Goal: Transaction & Acquisition: Download file/media

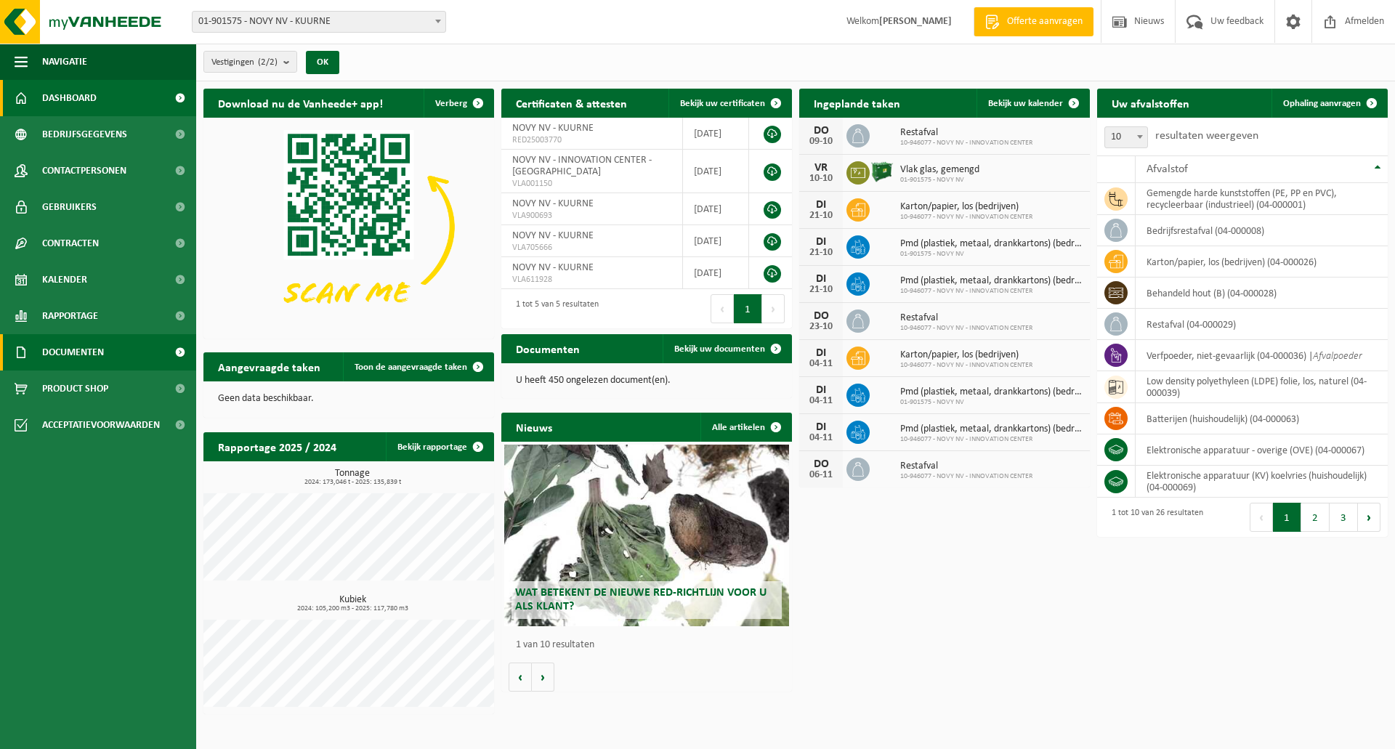
click at [132, 360] on link "Documenten" at bounding box center [98, 352] width 196 height 36
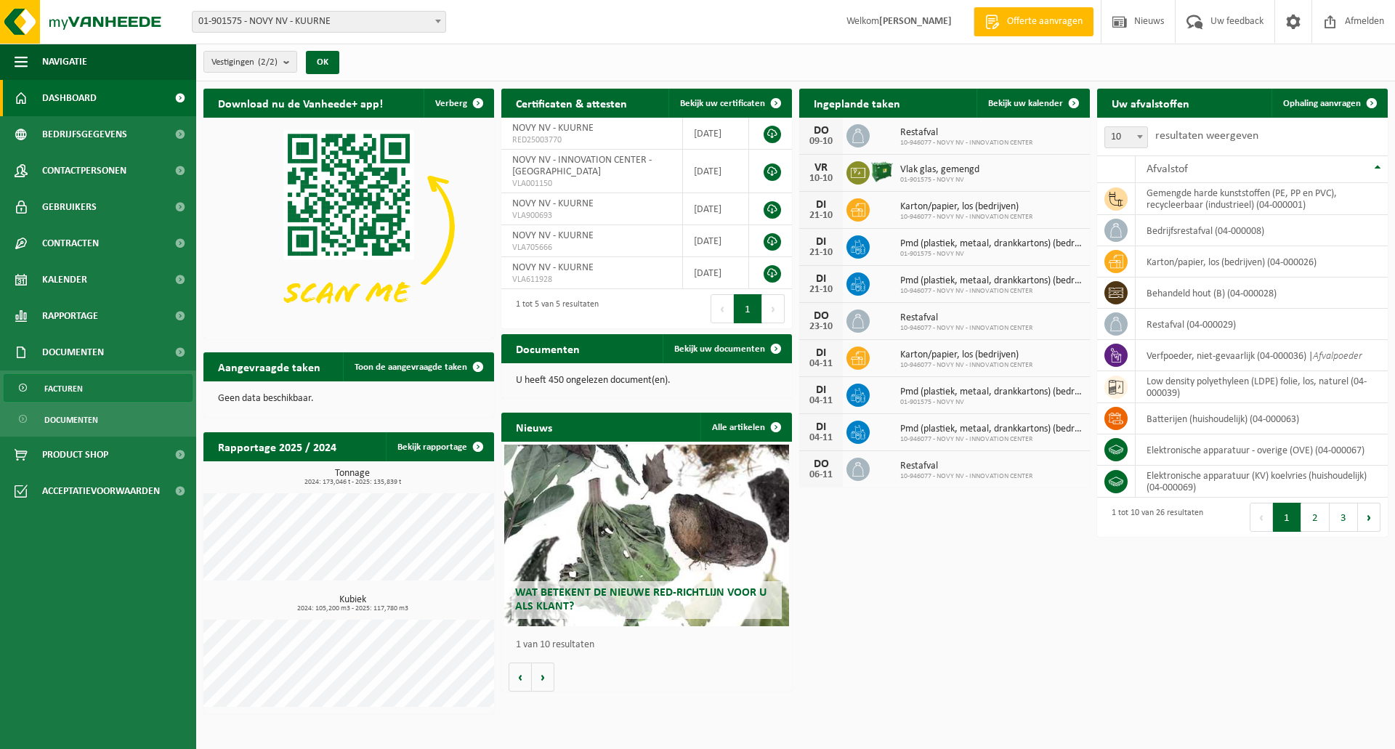
click at [96, 393] on link "Facturen" at bounding box center [98, 388] width 189 height 28
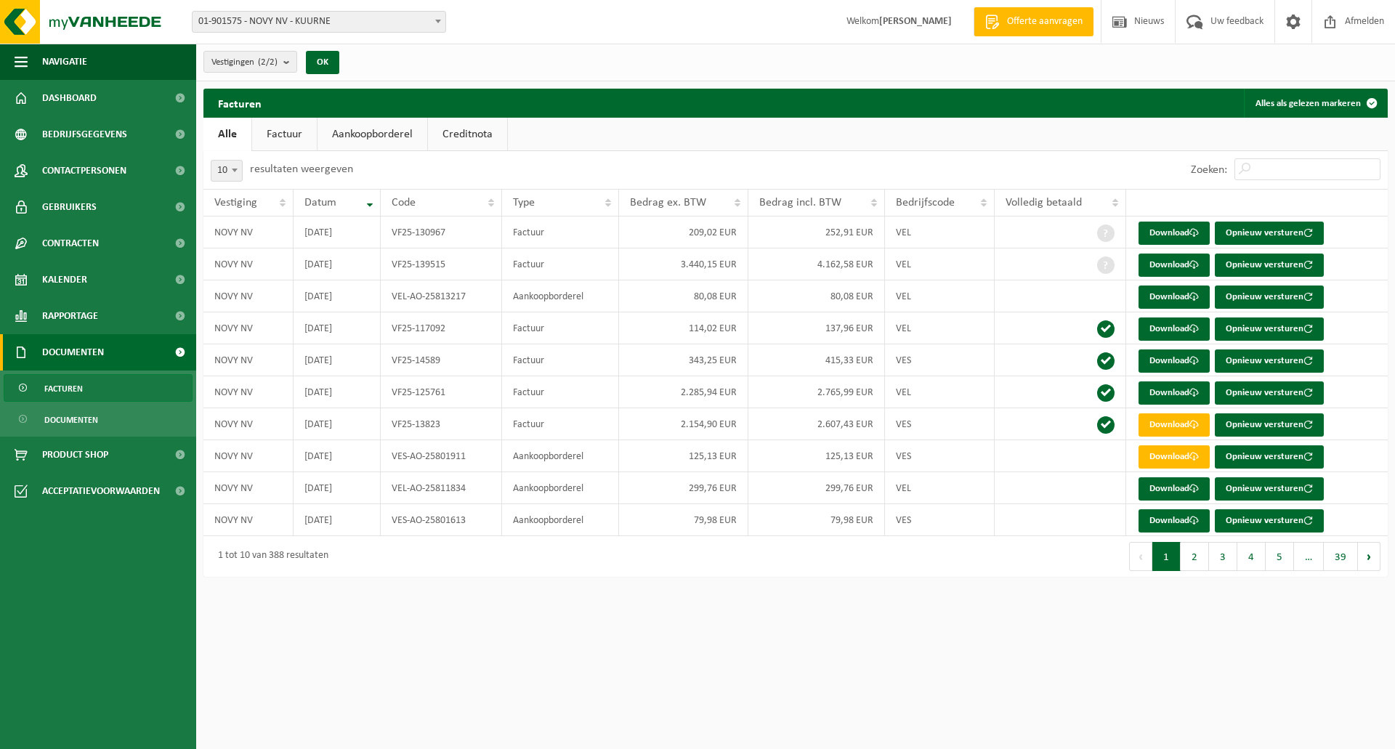
drag, startPoint x: 396, startPoint y: 134, endPoint x: 388, endPoint y: 130, distance: 8.8
click at [388, 130] on link "Aankoopborderel" at bounding box center [373, 134] width 110 height 33
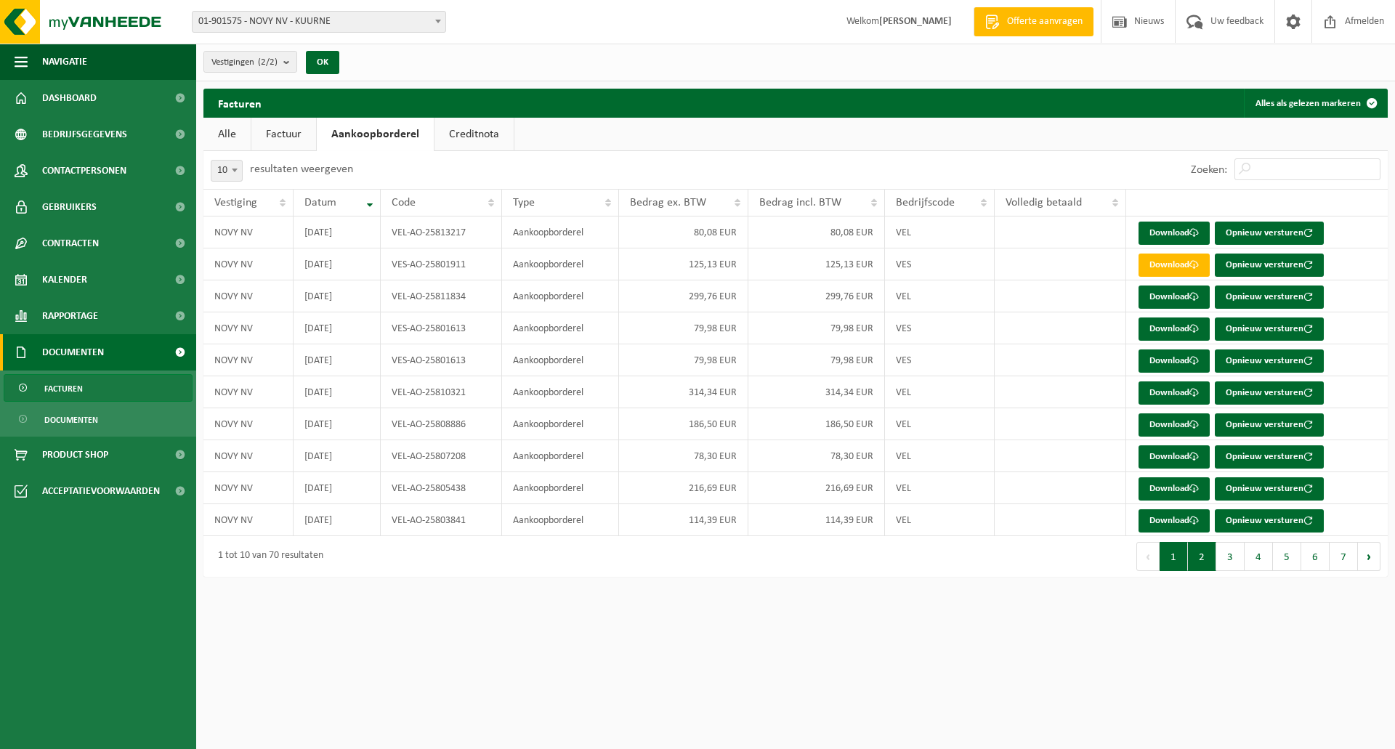
click at [1196, 562] on button "2" at bounding box center [1202, 556] width 28 height 29
click at [1223, 562] on button "3" at bounding box center [1231, 556] width 28 height 29
click at [1171, 560] on button "1" at bounding box center [1174, 556] width 28 height 29
click at [1290, 558] on button "5" at bounding box center [1287, 556] width 28 height 29
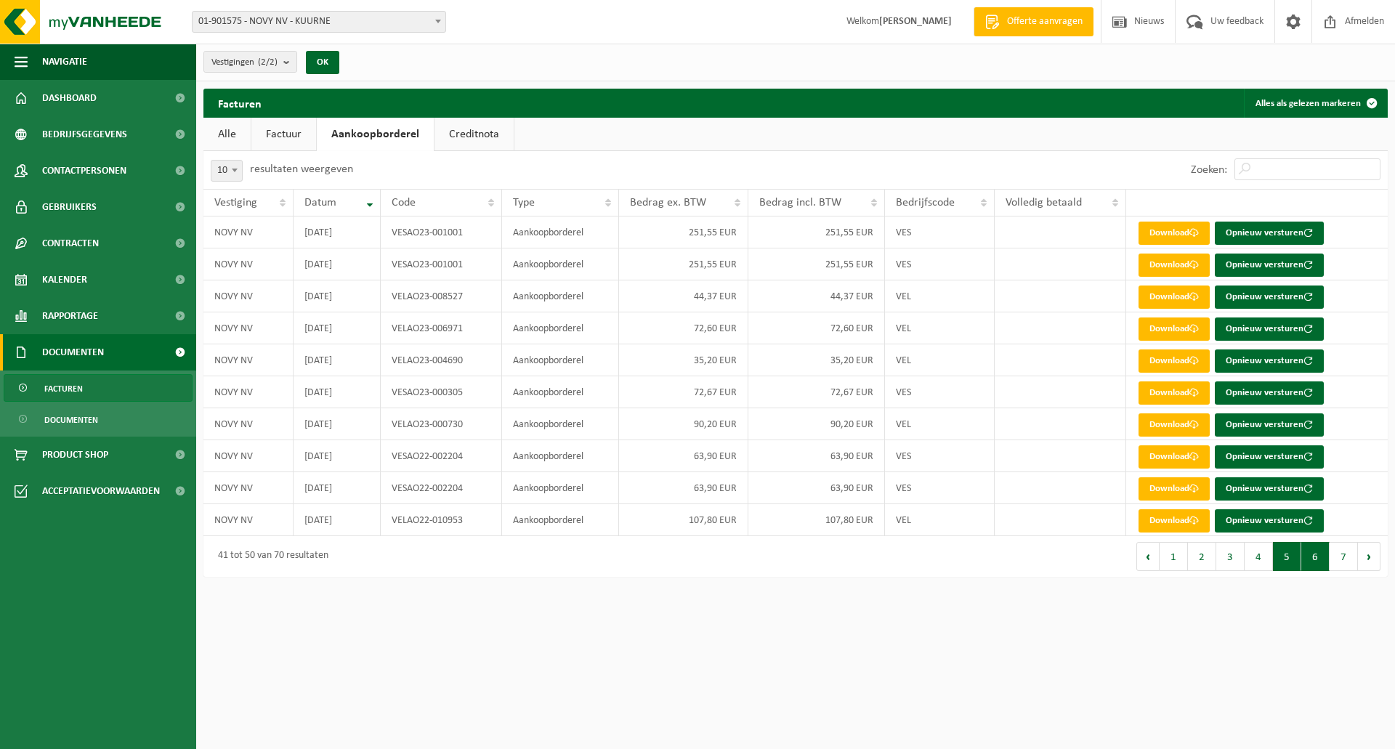
click at [1324, 564] on button "6" at bounding box center [1316, 556] width 28 height 29
click at [1262, 561] on button "4" at bounding box center [1259, 556] width 28 height 29
click at [1242, 562] on button "3" at bounding box center [1231, 556] width 28 height 29
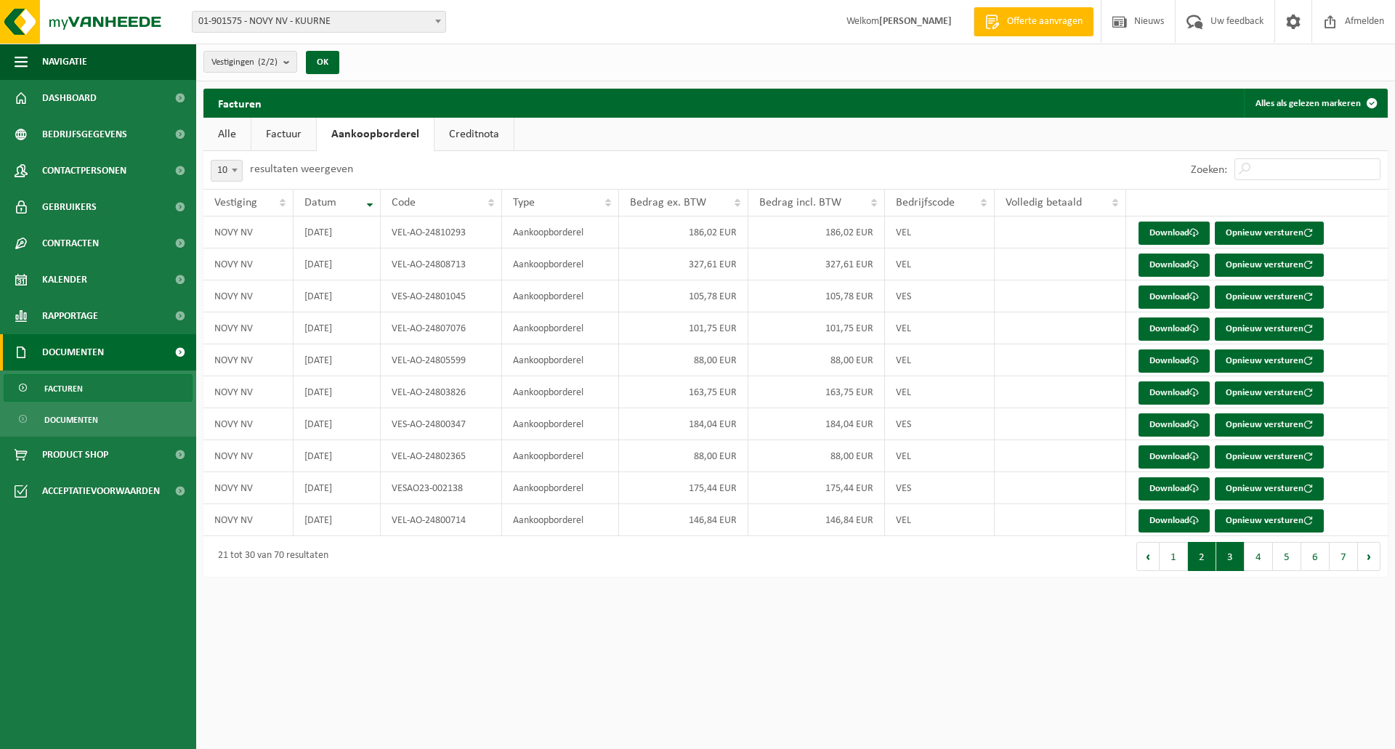
click at [1211, 559] on button "2" at bounding box center [1202, 556] width 28 height 29
click at [1182, 560] on button "1" at bounding box center [1174, 556] width 28 height 29
click at [1178, 294] on link "Download" at bounding box center [1174, 297] width 71 height 23
